Goal: Find specific page/section: Find specific page/section

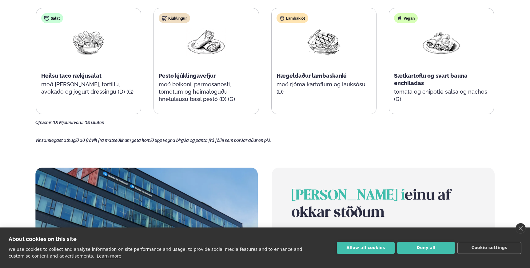
scroll to position [354, 0]
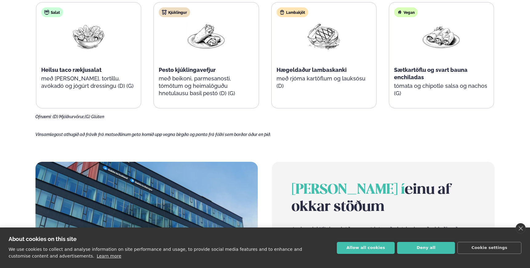
click at [427, 93] on p "tómata og chipotle salsa og nachos (G)" at bounding box center [441, 89] width 95 height 15
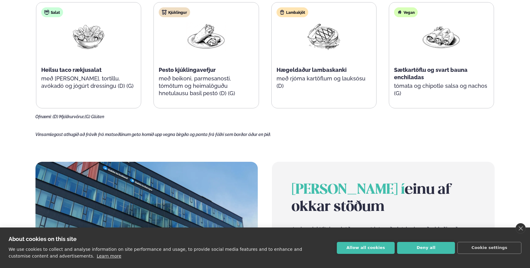
click at [423, 86] on p "tómata og chipotle salsa og nachos (G)" at bounding box center [441, 89] width 95 height 15
click at [419, 103] on div "Vegan Sætkartöflu og svart bauna enchiladas tómata og chipotle salsa og nachos …" at bounding box center [441, 55] width 104 height 106
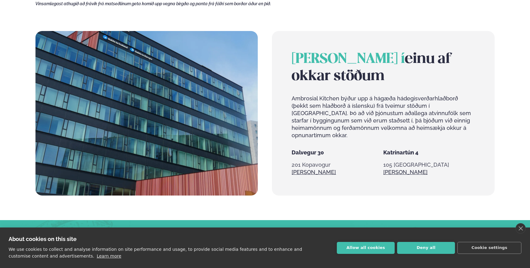
scroll to position [537, 0]
